Goal: Use online tool/utility: Utilize a website feature to perform a specific function

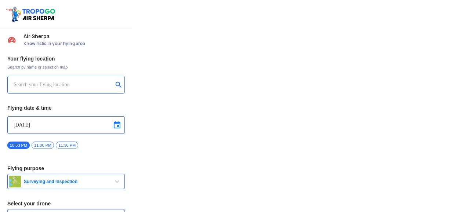
type input "Lookout VTOL_Tactical"
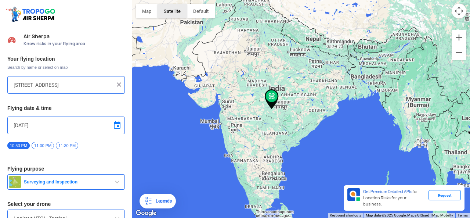
click at [168, 13] on button "Satellite" at bounding box center [172, 11] width 29 height 15
click at [206, 7] on button "button" at bounding box center [201, 11] width 28 height 15
click at [89, 86] on input "[STREET_ADDRESS]" at bounding box center [64, 84] width 100 height 9
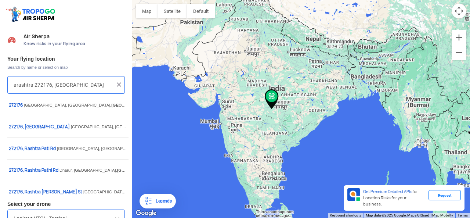
click at [89, 86] on input "arashtra 272176, [GEOGRAPHIC_DATA]" at bounding box center [64, 84] width 100 height 9
type input "a"
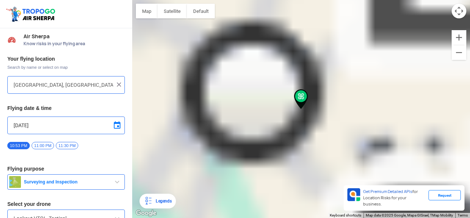
type input "[STREET_ADDRESS]"
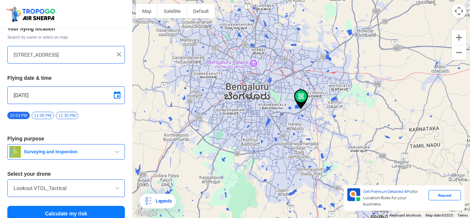
scroll to position [37, 0]
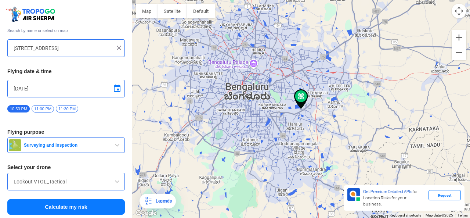
click at [87, 143] on span "Surveying and Inspection" at bounding box center [67, 145] width 92 height 6
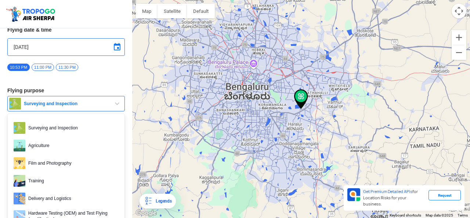
scroll to position [93, 0]
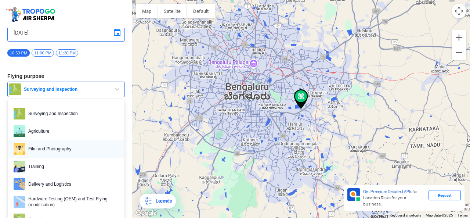
click at [77, 147] on span "Film and Photography" at bounding box center [71, 149] width 93 height 12
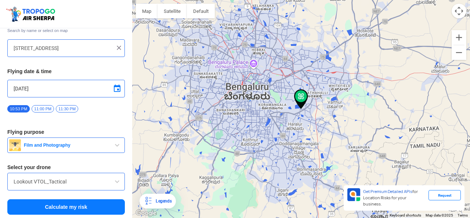
click at [76, 202] on button "Calculate my risk" at bounding box center [66, 206] width 118 height 15
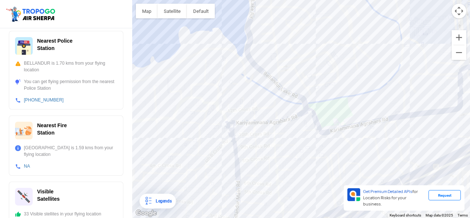
scroll to position [300, 0]
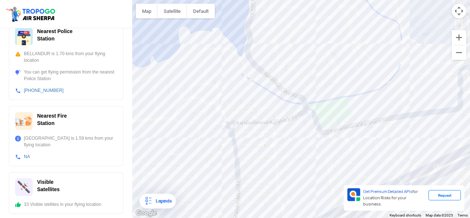
click at [287, 111] on div at bounding box center [301, 109] width 338 height 218
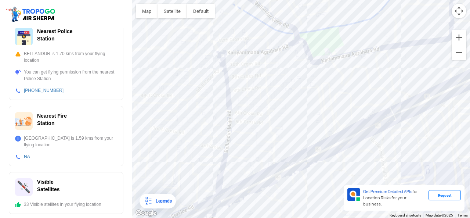
drag, startPoint x: 303, startPoint y: 152, endPoint x: 295, endPoint y: 82, distance: 71.4
click at [295, 82] on div at bounding box center [301, 109] width 338 height 218
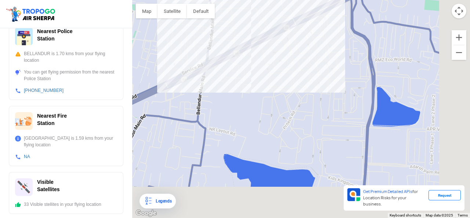
drag, startPoint x: 397, startPoint y: 133, endPoint x: 346, endPoint y: 55, distance: 92.8
click at [346, 55] on div at bounding box center [301, 109] width 338 height 218
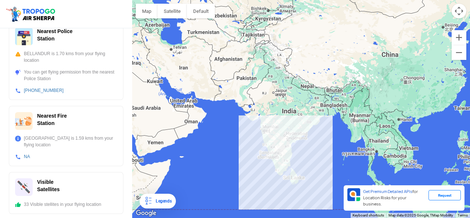
drag, startPoint x: 280, startPoint y: 32, endPoint x: 270, endPoint y: 86, distance: 54.9
click at [270, 86] on div at bounding box center [301, 109] width 338 height 218
